Goal: Information Seeking & Learning: Learn about a topic

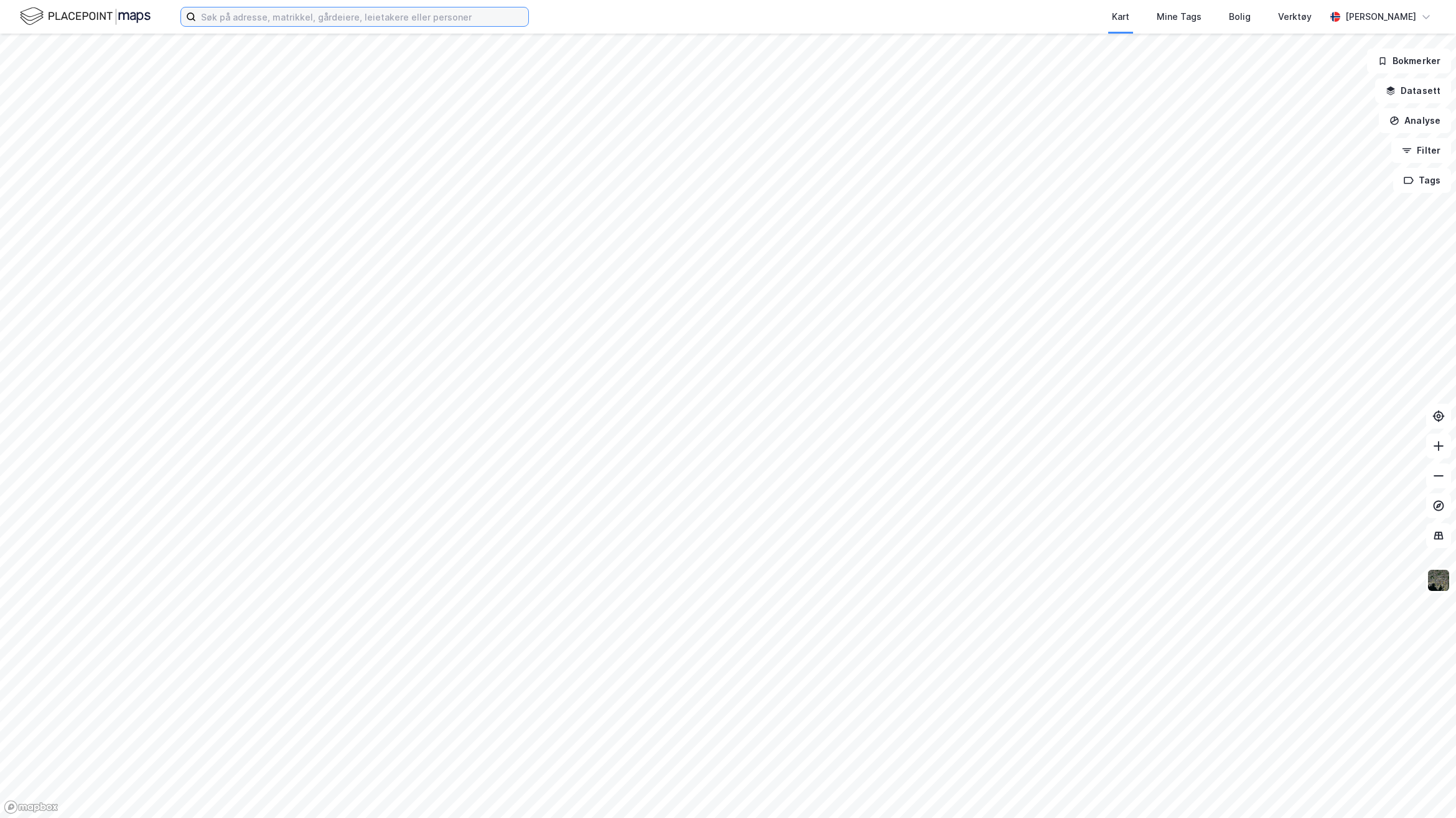
click at [472, 17] on input at bounding box center [362, 16] width 332 height 18
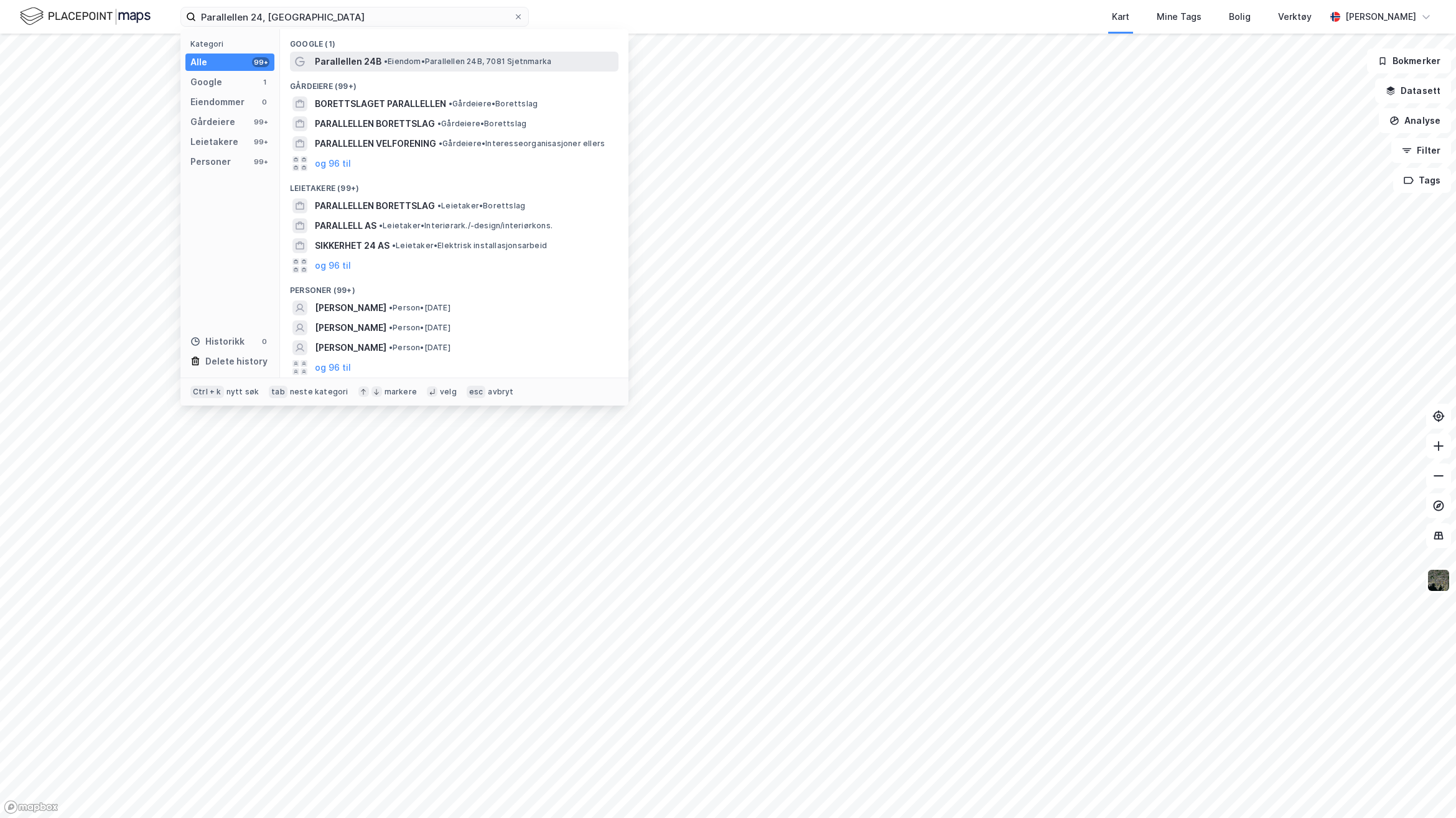
click at [431, 65] on span "• Eiendom • Parallellen 24B, 7081 Sjetnmarka" at bounding box center [467, 62] width 168 height 10
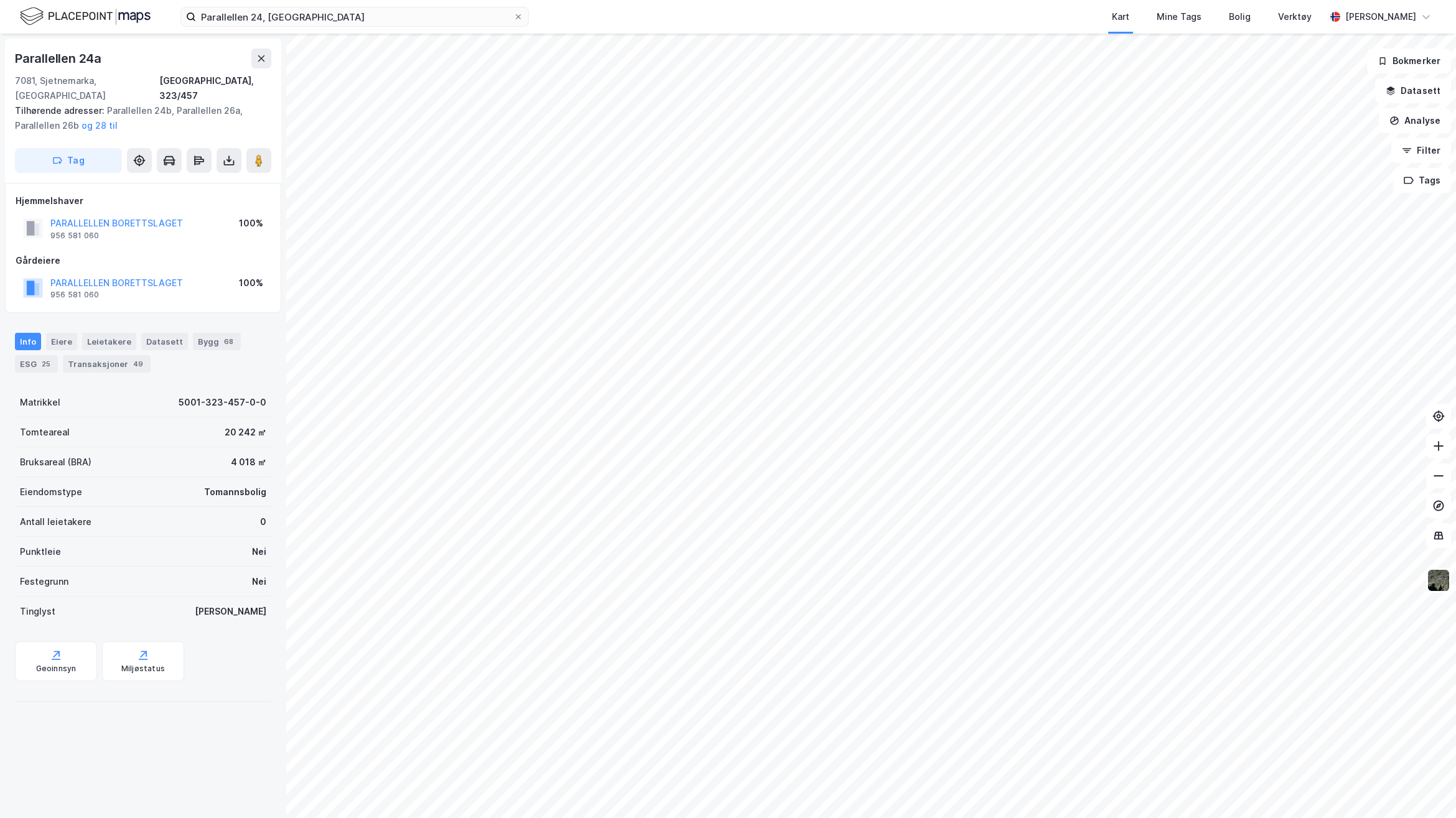
click at [120, 18] on img at bounding box center [85, 16] width 131 height 22
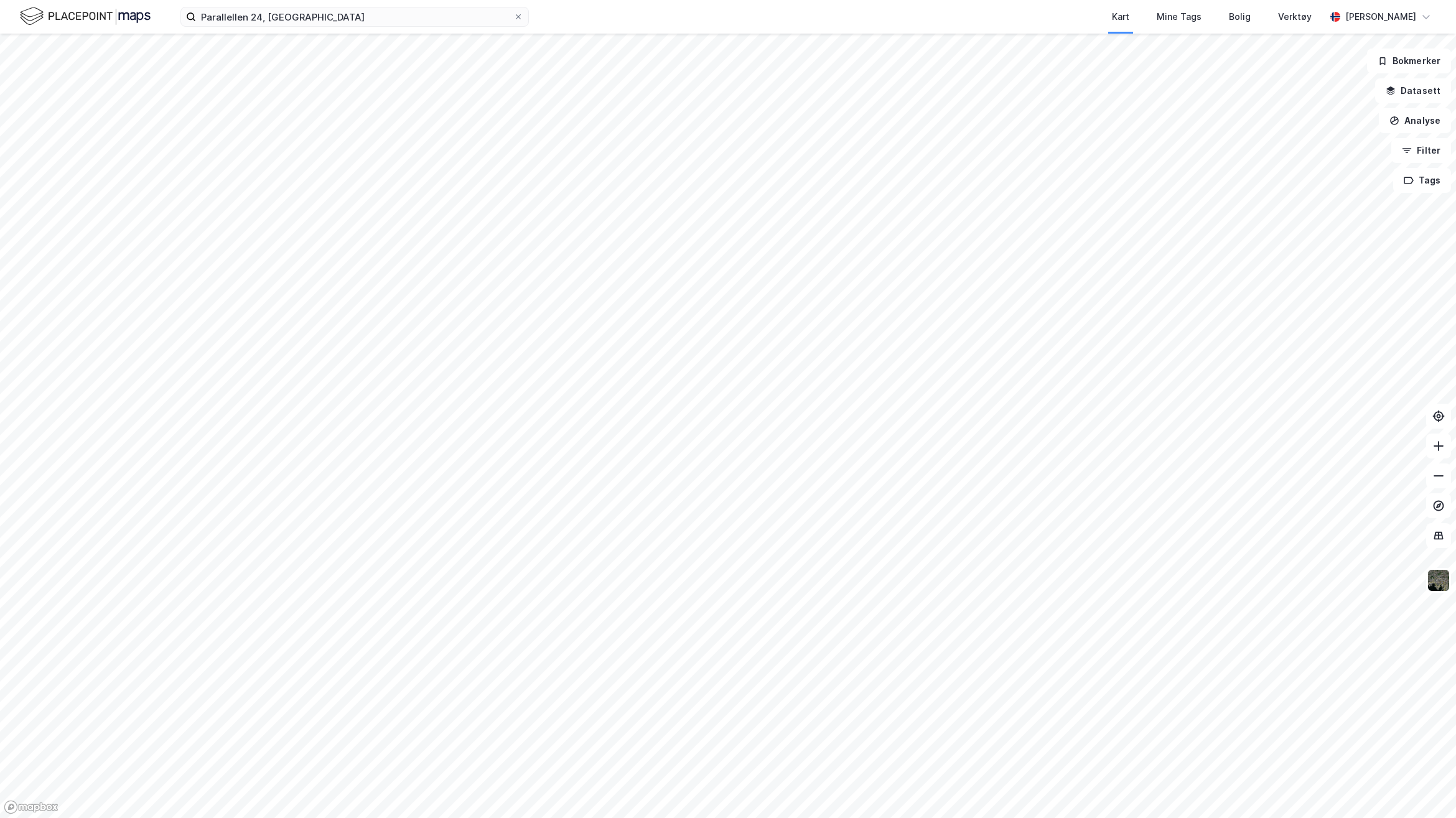
click at [355, 28] on div "Parallellen 24, Trondheim Kart Mine Tags Bolig Verktøy [PERSON_NAME]" at bounding box center [728, 17] width 1456 height 34
click at [356, 21] on input "Parallellen 24, [GEOGRAPHIC_DATA]" at bounding box center [355, 16] width 318 height 18
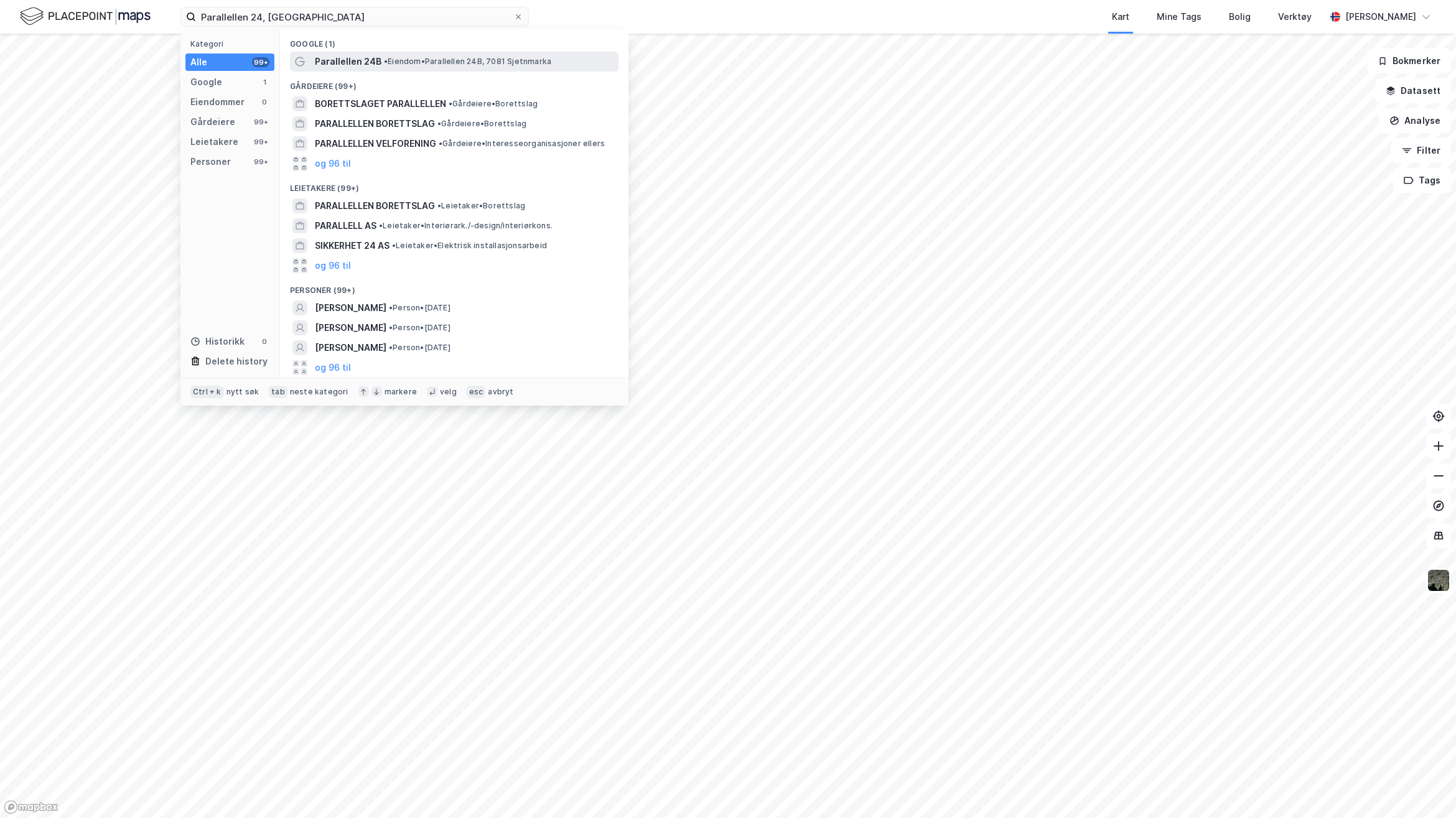
click at [345, 51] on div "Parallellen 24B • Eiendom • Parallellen 24B, 7081 Sjetnmarka" at bounding box center [453, 61] width 328 height 20
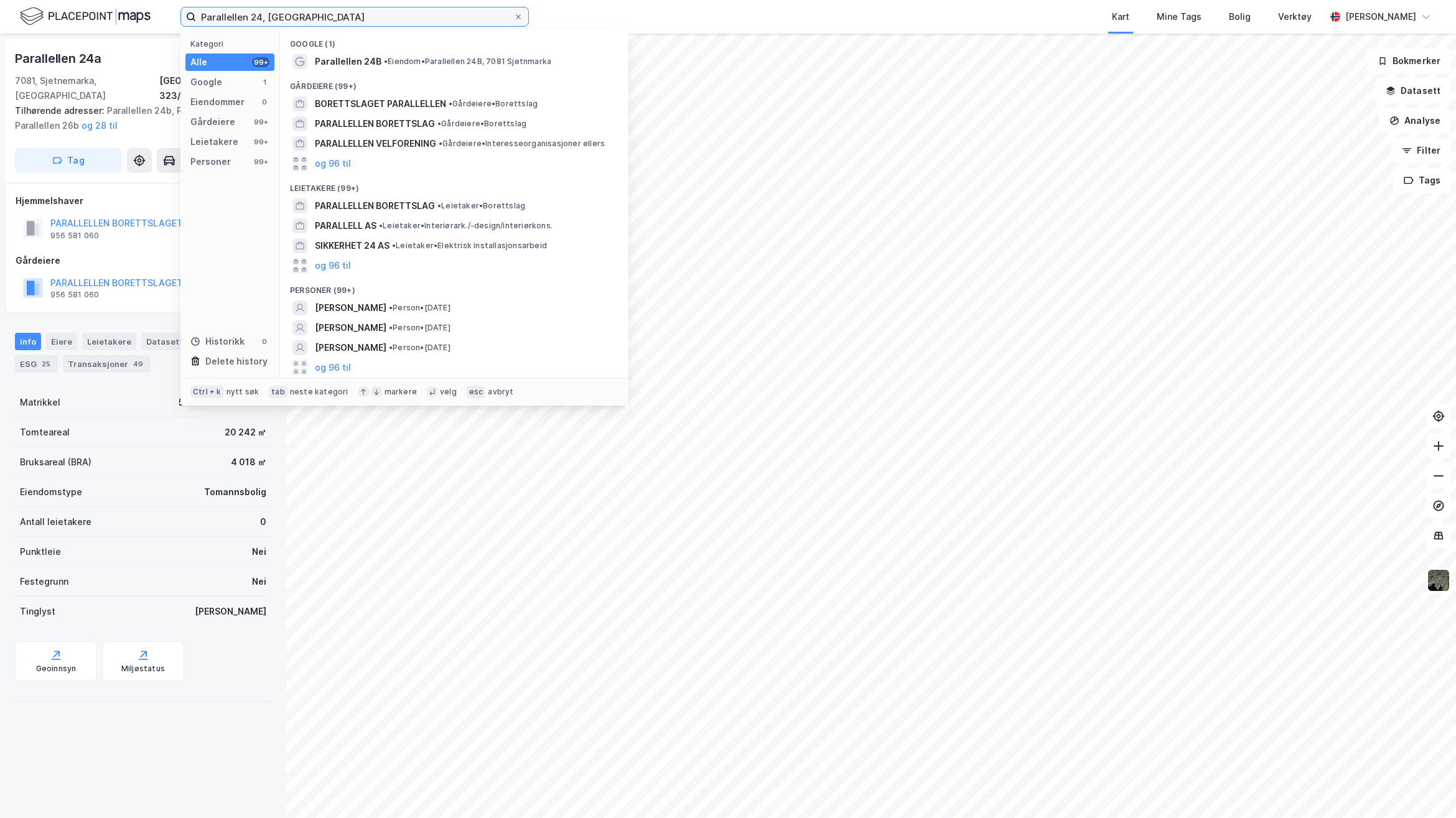
drag, startPoint x: 324, startPoint y: 16, endPoint x: -22, endPoint y: 7, distance: 346.1
click at [0, 7] on html "Parallellen 24, [GEOGRAPHIC_DATA] Kategori Alle 99+ Google 1 Eiendommer 0 Gårde…" at bounding box center [728, 409] width 1456 height 818
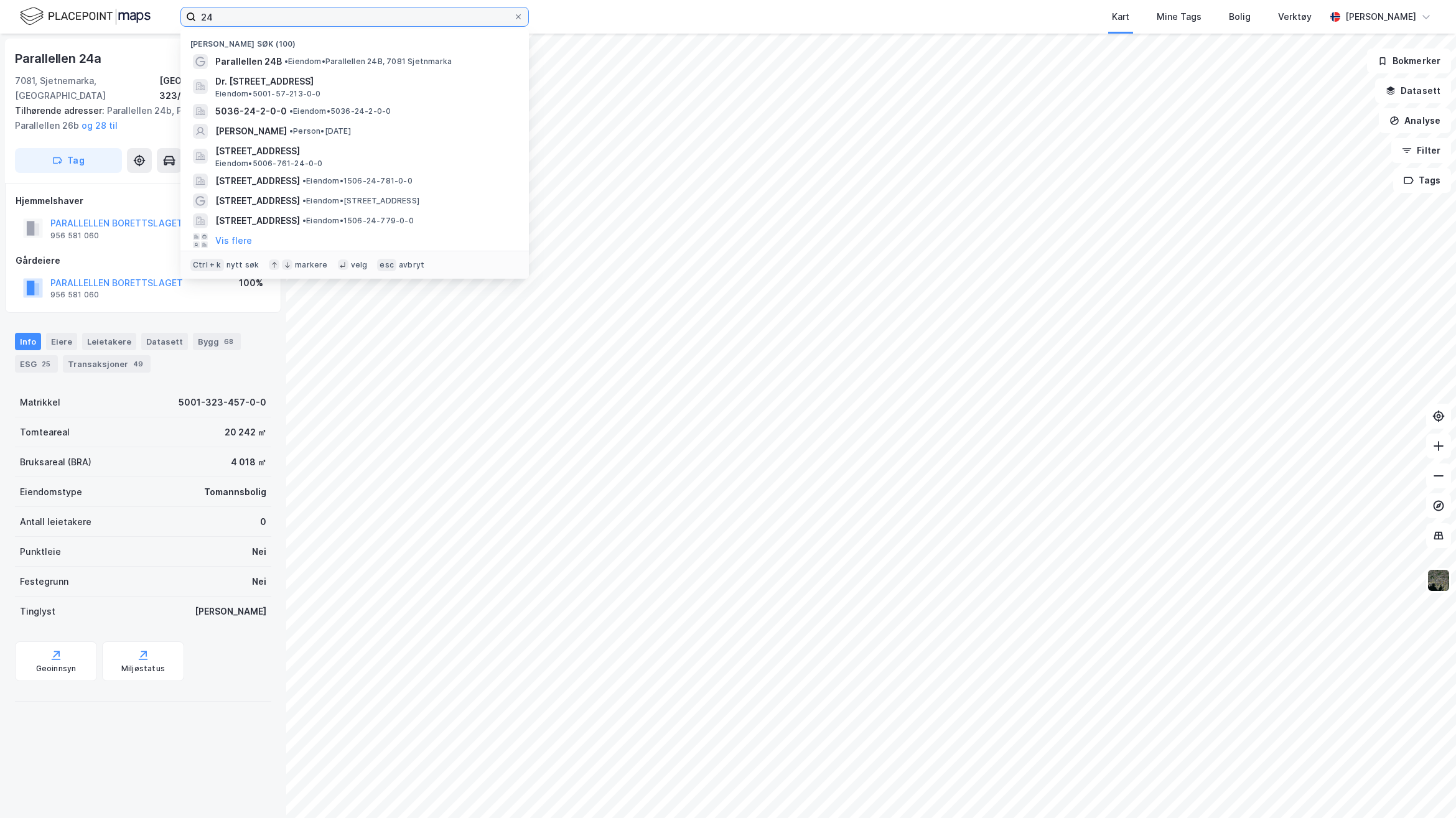
drag, startPoint x: 280, startPoint y: 11, endPoint x: 68, endPoint y: 10, distance: 212.0
click at [70, 10] on div "24 Nylige søk (100) Parallellen 24B • Eiendom • [STREET_ADDRESS] [STREET_ADDRES…" at bounding box center [728, 17] width 1456 height 34
type input "4"
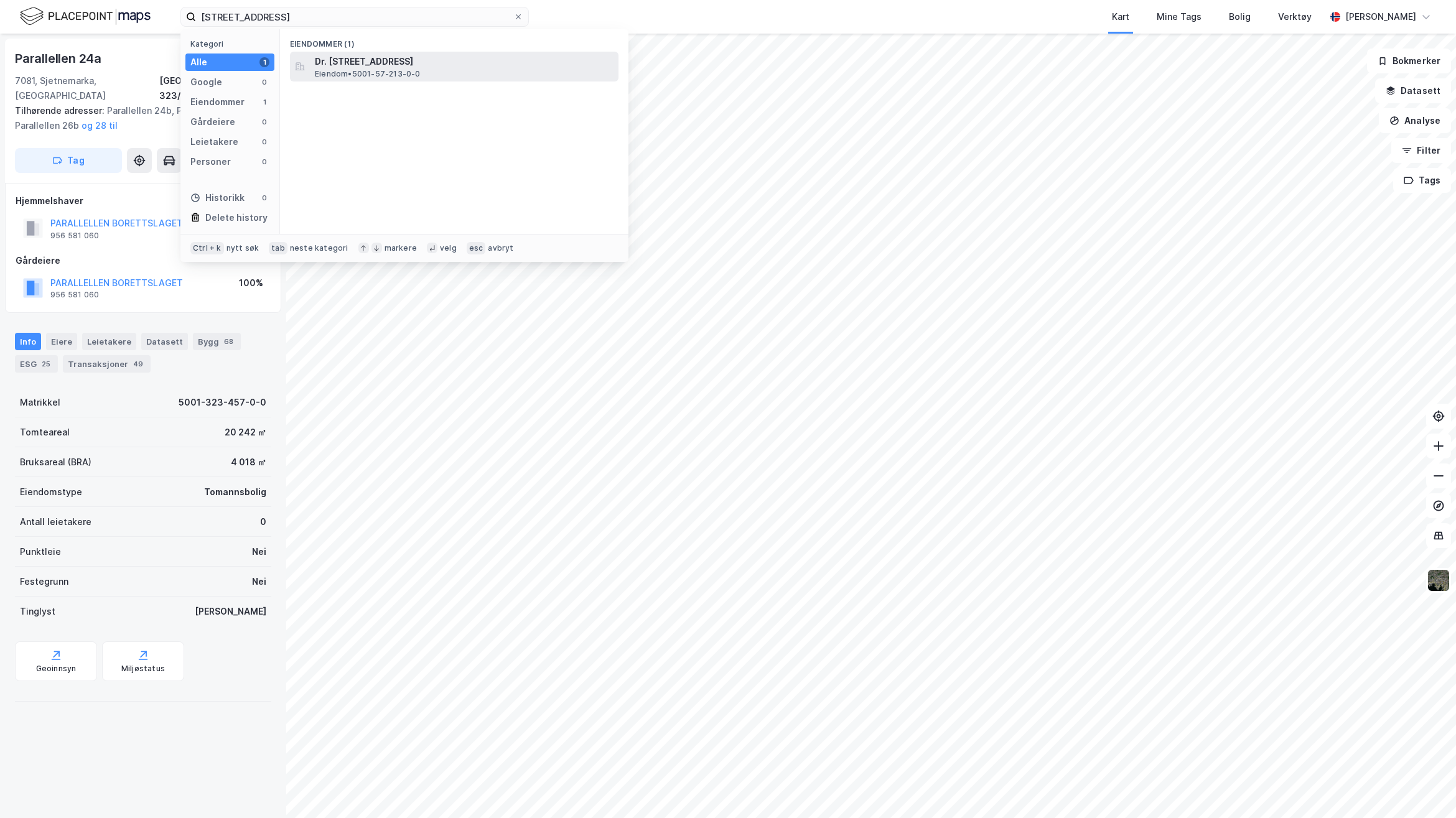
click at [386, 69] on span "Eiendom • 5001-57-213-0-0" at bounding box center [367, 74] width 106 height 10
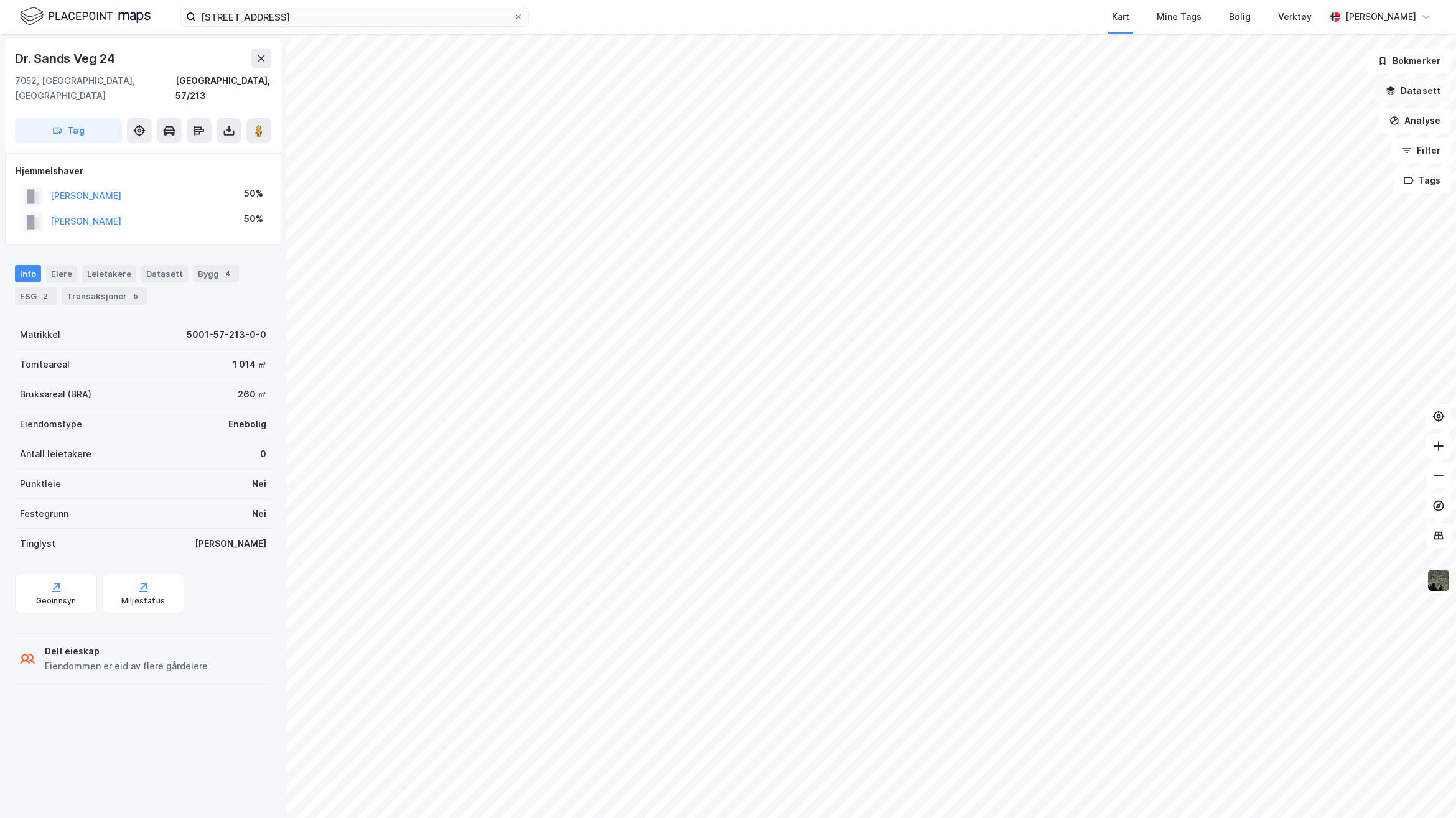
click at [1413, 88] on button "Datasett" at bounding box center [1413, 91] width 76 height 25
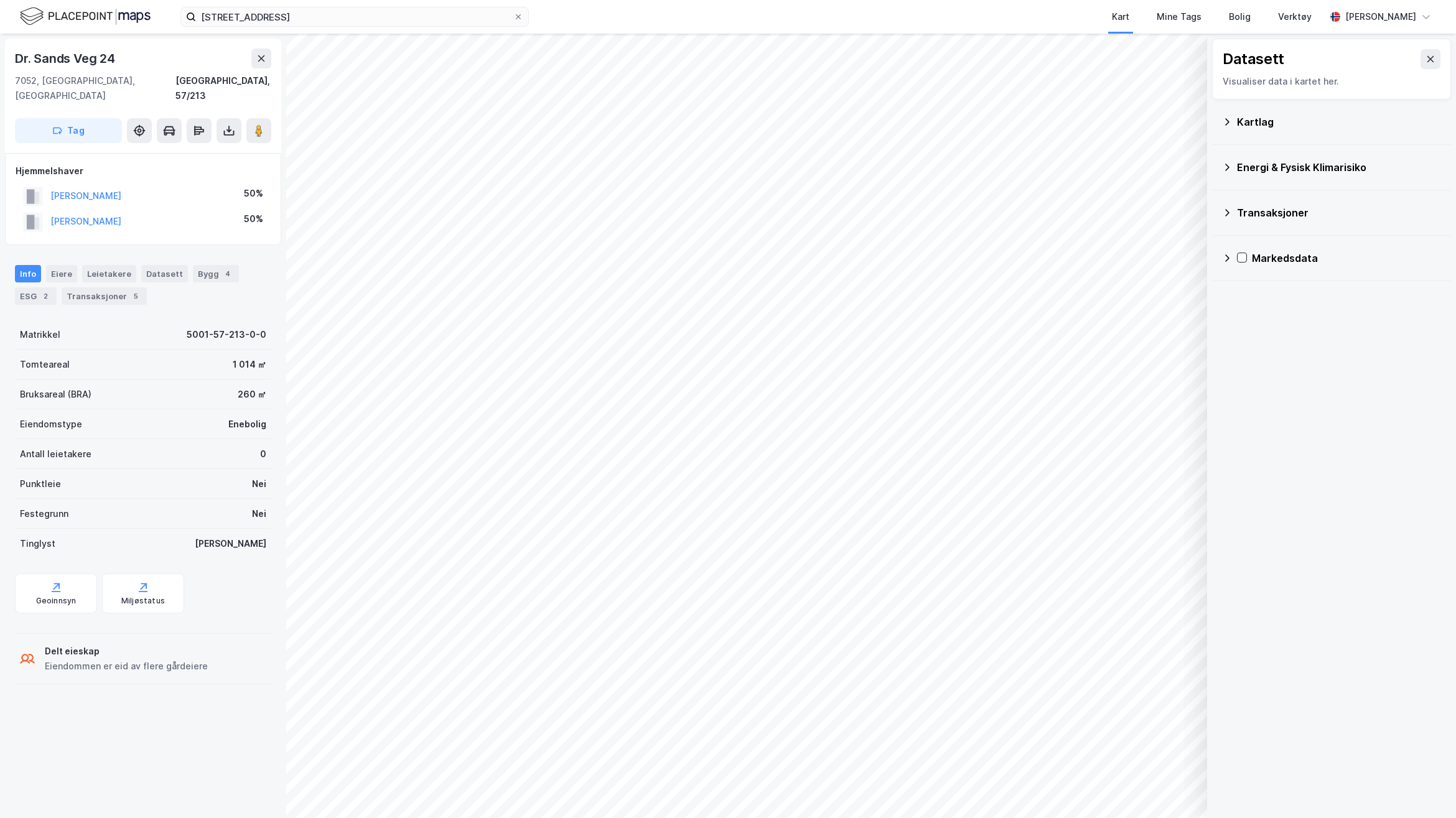
click at [1243, 115] on div "Kartlag" at bounding box center [1339, 122] width 204 height 15
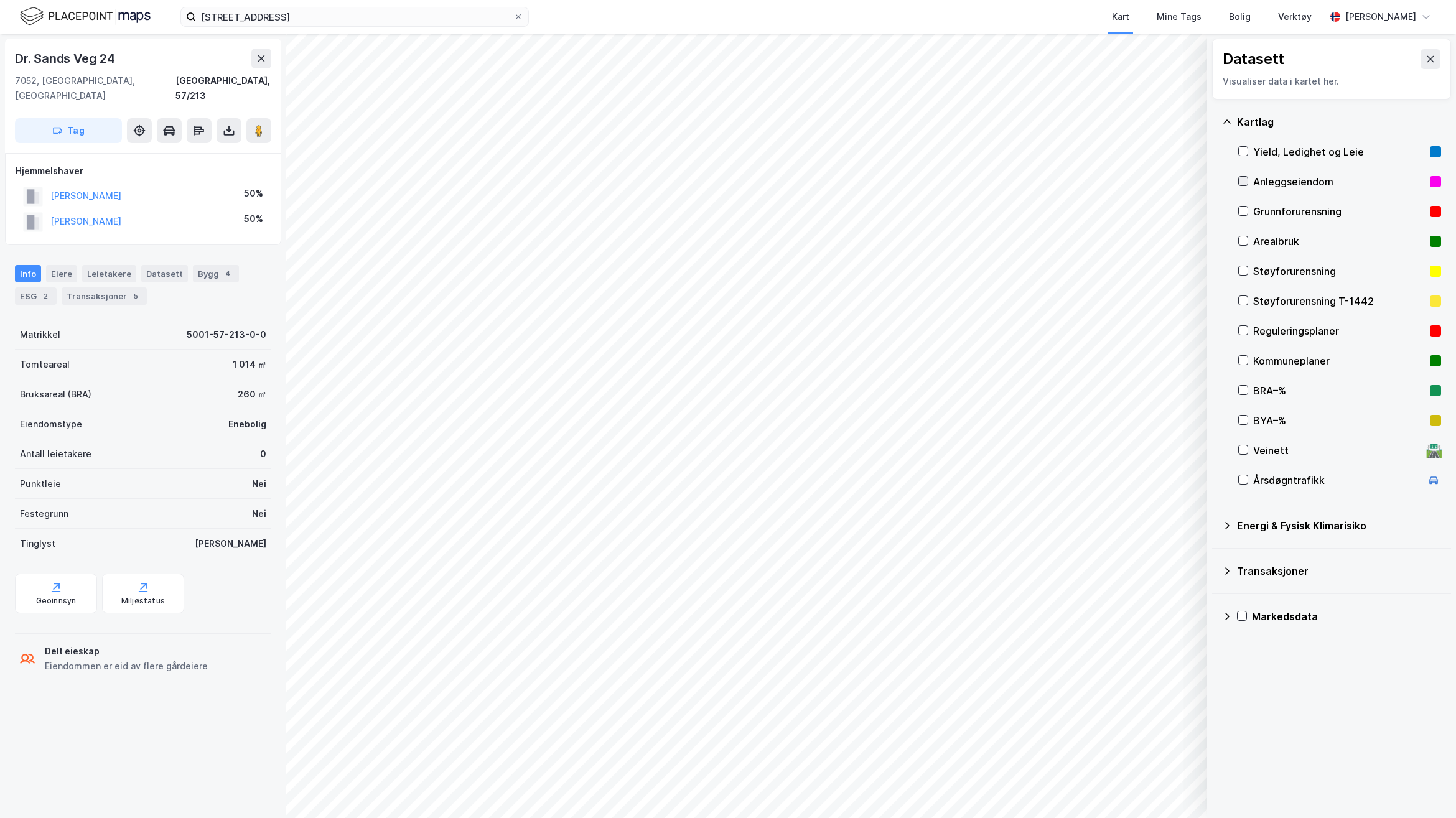
click at [1245, 179] on icon at bounding box center [1243, 180] width 9 height 9
click at [1244, 213] on icon at bounding box center [1243, 210] width 9 height 9
click at [1244, 237] on icon at bounding box center [1243, 241] width 9 height 9
drag, startPoint x: 1246, startPoint y: 278, endPoint x: 1246, endPoint y: 290, distance: 12.0
click at [1246, 278] on div "Støyforurensning" at bounding box center [1339, 271] width 203 height 30
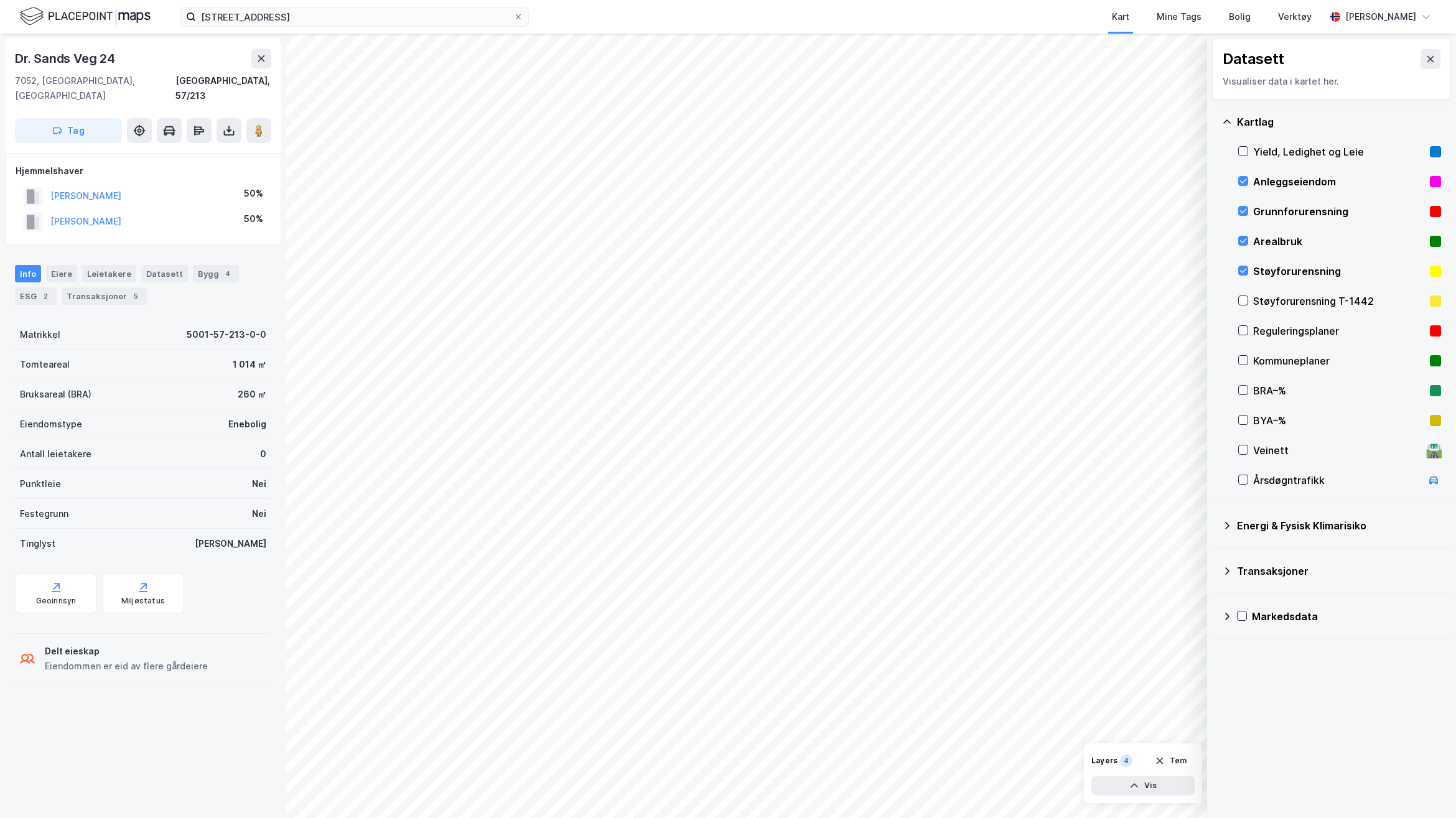
drag, startPoint x: 1243, startPoint y: 309, endPoint x: 1243, endPoint y: 334, distance: 25.0
click at [1243, 310] on div "Støyforurensning T-1442" at bounding box center [1339, 301] width 203 height 30
click at [1243, 337] on div "Reguleringsplaner" at bounding box center [1339, 330] width 203 height 30
click at [1243, 365] on div at bounding box center [1243, 360] width 10 height 10
click at [54, 634] on div "Delt eieskap Eiendommen er eid av flere gårdeiere" at bounding box center [144, 658] width 257 height 50
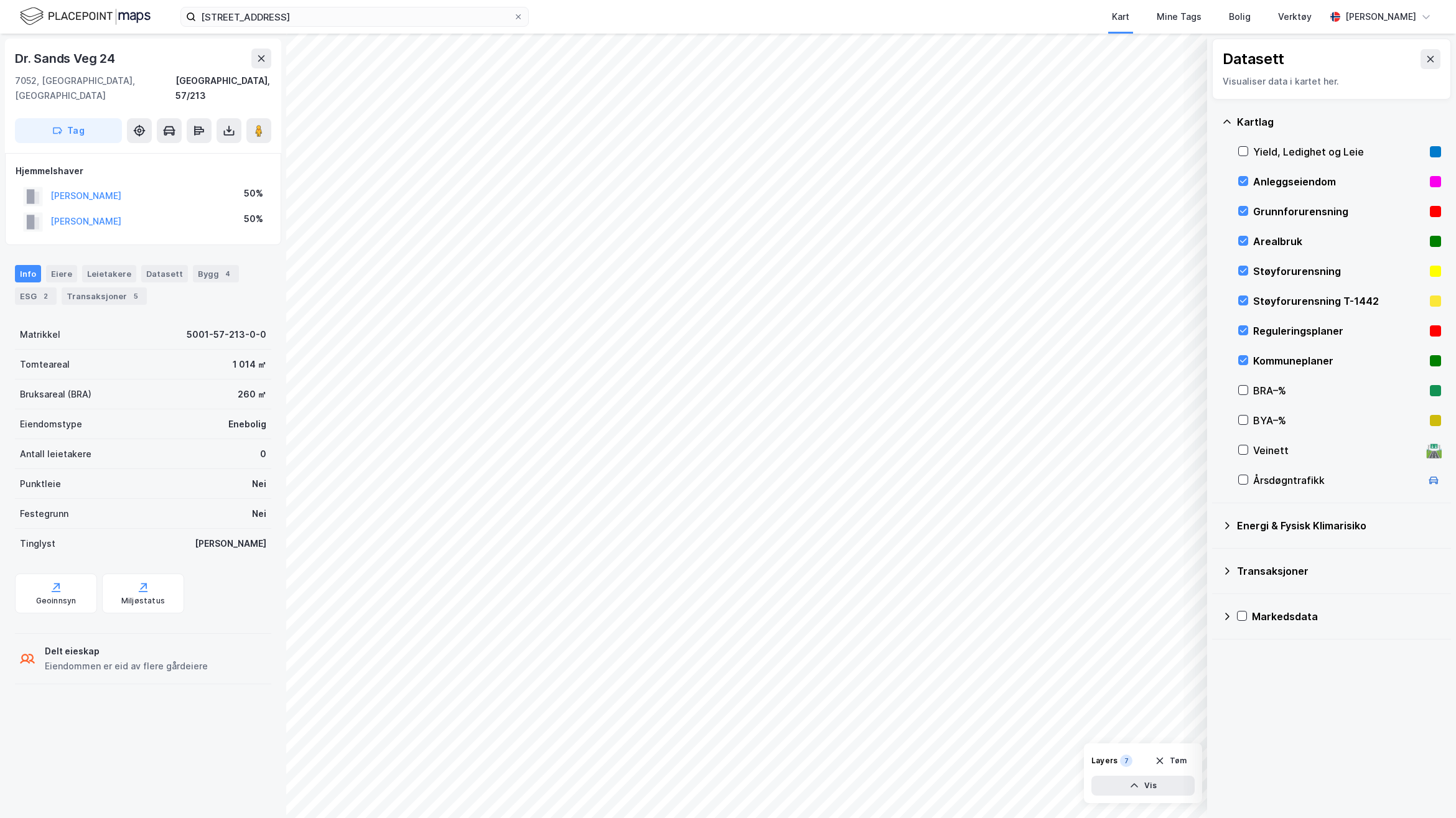
click at [13, 573] on div "Dr. Sands Veg 24 7052, [GEOGRAPHIC_DATA], [GEOGRAPHIC_DATA] [GEOGRAPHIC_DATA], …" at bounding box center [143, 426] width 286 height 784
click at [61, 573] on div "Geoinnsyn" at bounding box center [56, 593] width 82 height 40
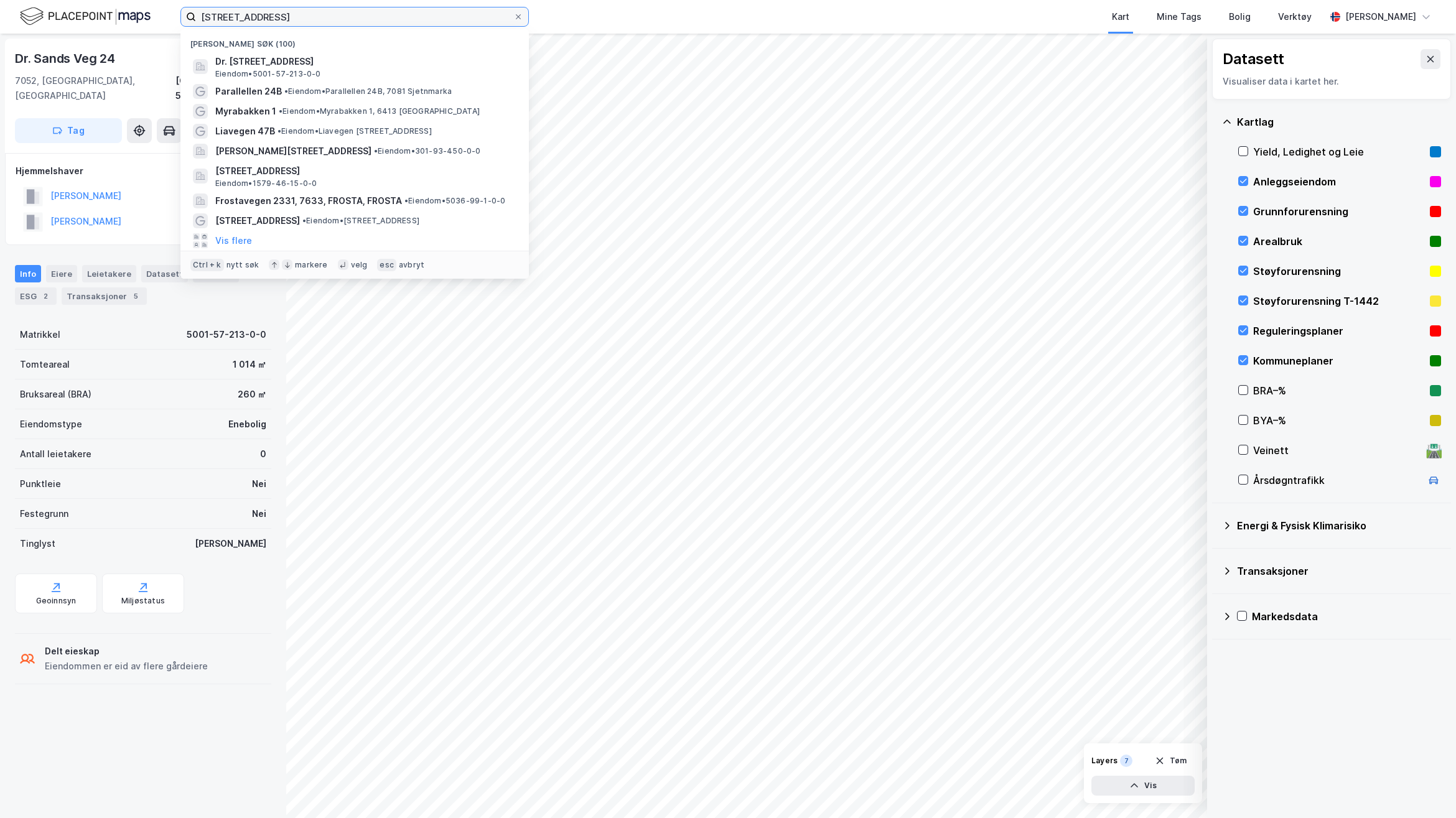
drag, startPoint x: 306, startPoint y: 13, endPoint x: -51, endPoint y: 7, distance: 357.1
click at [0, 7] on html "57/213, Trondheim Nylige søk (100) Dr. [STREET_ADDRESS] • 5001-57-213-0-0 Paral…" at bounding box center [728, 409] width 1456 height 818
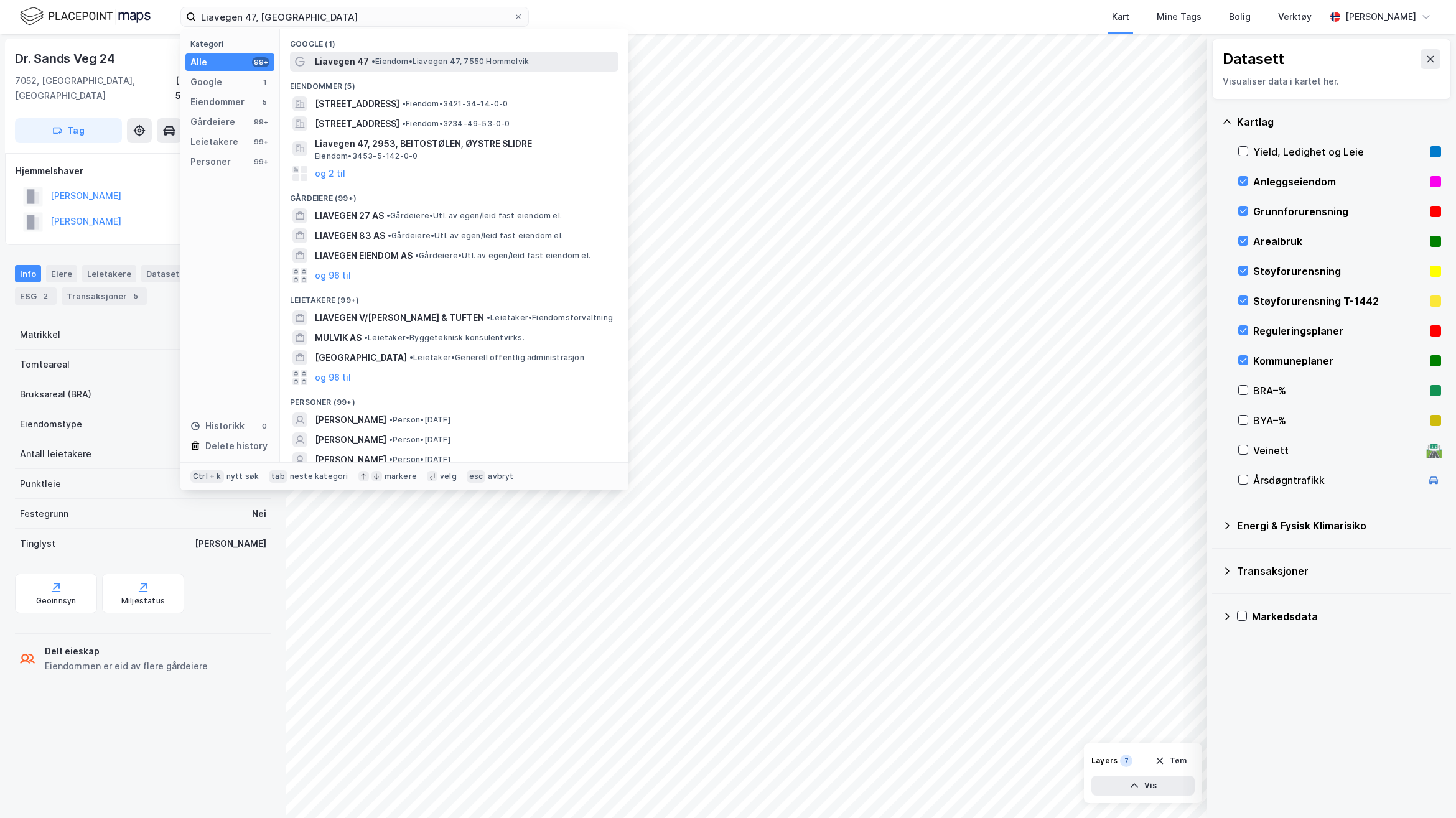
click at [417, 63] on span "• Eiendom • Liavegen [STREET_ADDRESS]" at bounding box center [450, 62] width 157 height 10
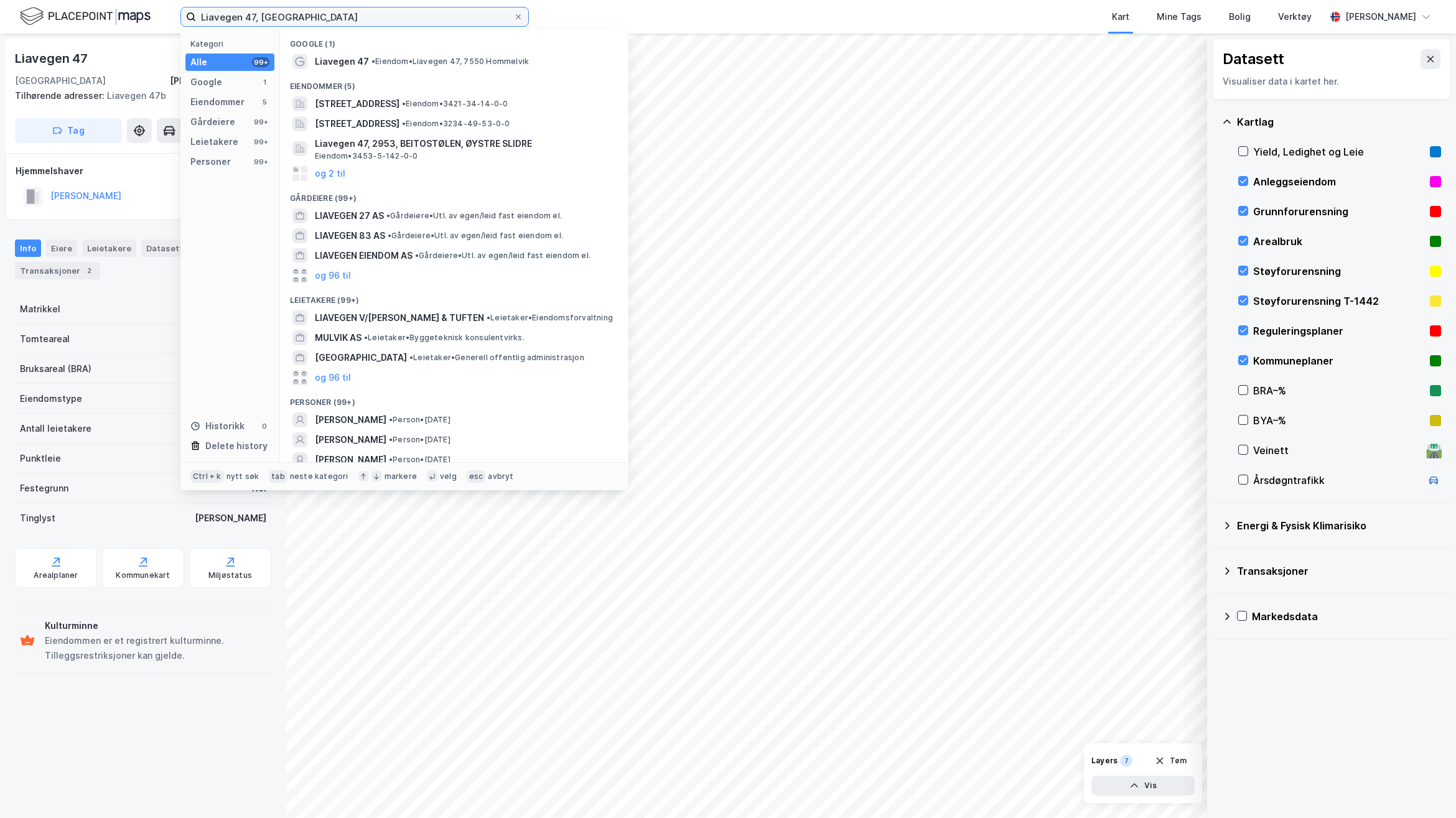
drag, startPoint x: 331, startPoint y: 18, endPoint x: 34, endPoint y: 7, distance: 297.2
click at [36, 7] on div "Liavegen 47, Malvik Kategori Alle 99+ Google 1 Eiendommer 5 Gårdeiere 99+ Leiet…" at bounding box center [728, 17] width 1456 height 34
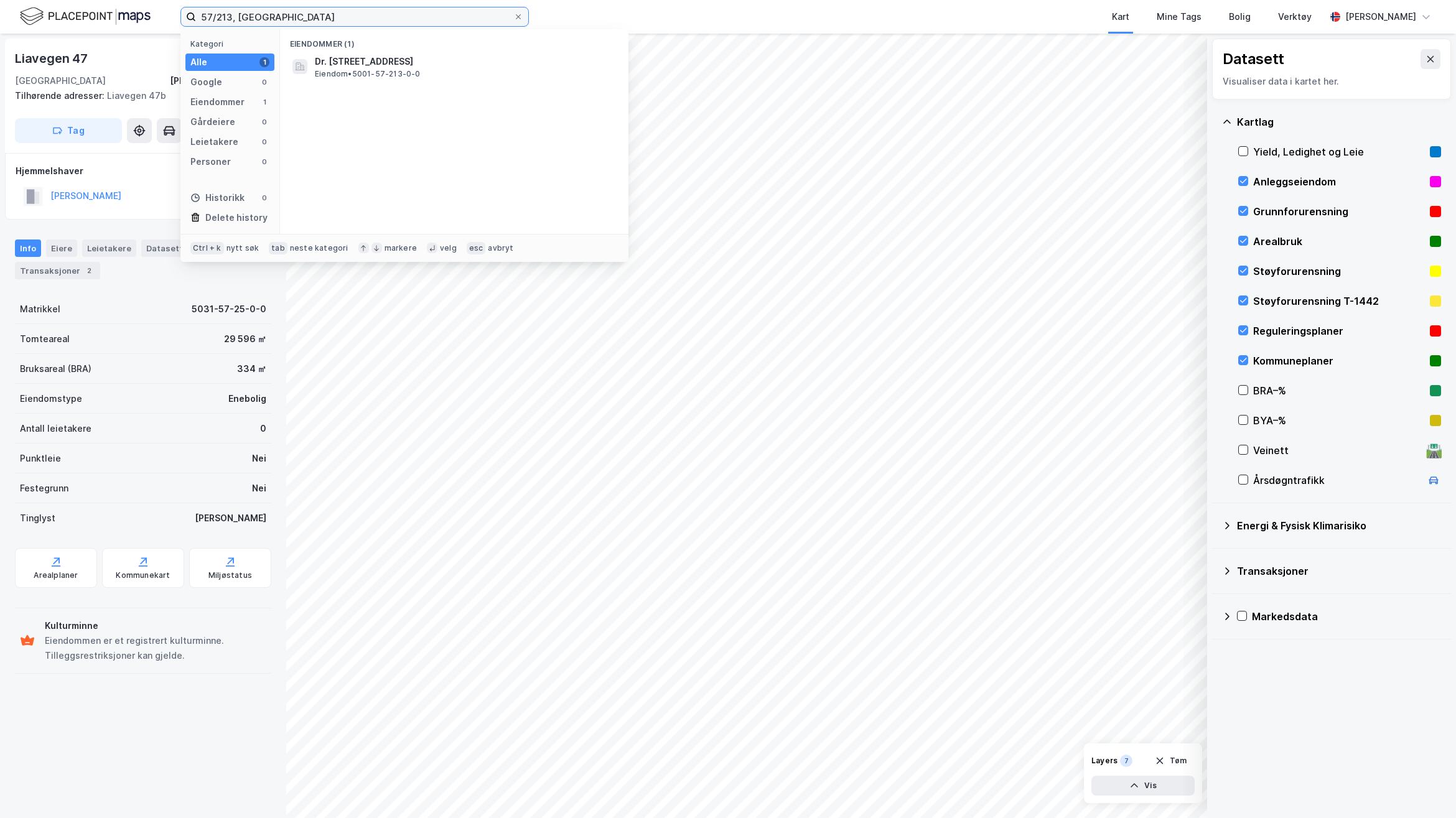
type input "57/213, [GEOGRAPHIC_DATA]"
click at [461, 63] on span "Dr. [STREET_ADDRESS]" at bounding box center [464, 61] width 298 height 15
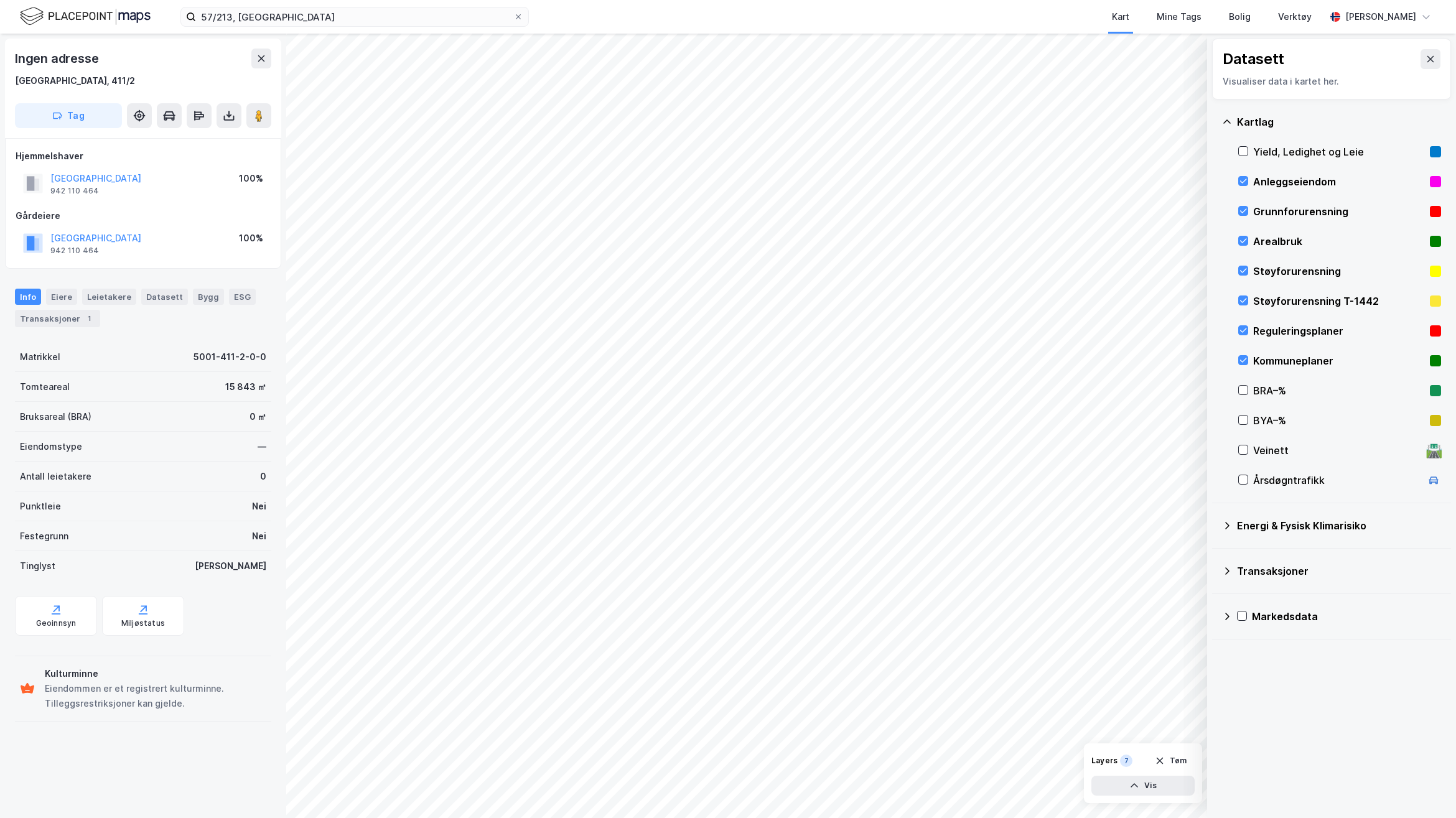
click at [1235, 176] on div "Kartlag Yield, Ledighet og Leie Anleggseiendom Grunnforurensning Arealbruk Støy…" at bounding box center [1332, 301] width 239 height 403
click at [1242, 187] on div at bounding box center [1243, 180] width 10 height 10
click at [1241, 212] on icon at bounding box center [1243, 211] width 7 height 4
drag, startPoint x: 1243, startPoint y: 252, endPoint x: 1211, endPoint y: 281, distance: 43.2
click at [1243, 253] on div "Arealbruk" at bounding box center [1339, 241] width 203 height 30
